Goal: Information Seeking & Learning: Learn about a topic

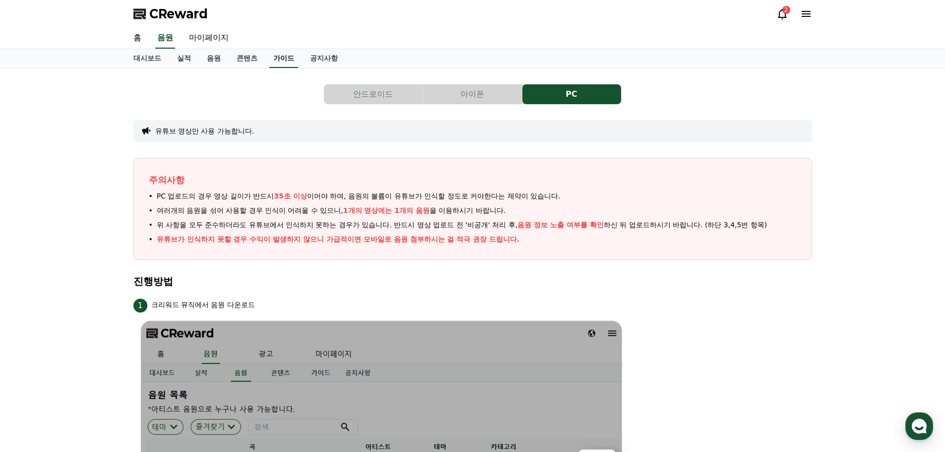
click at [283, 64] on link "가이드" at bounding box center [283, 58] width 29 height 19
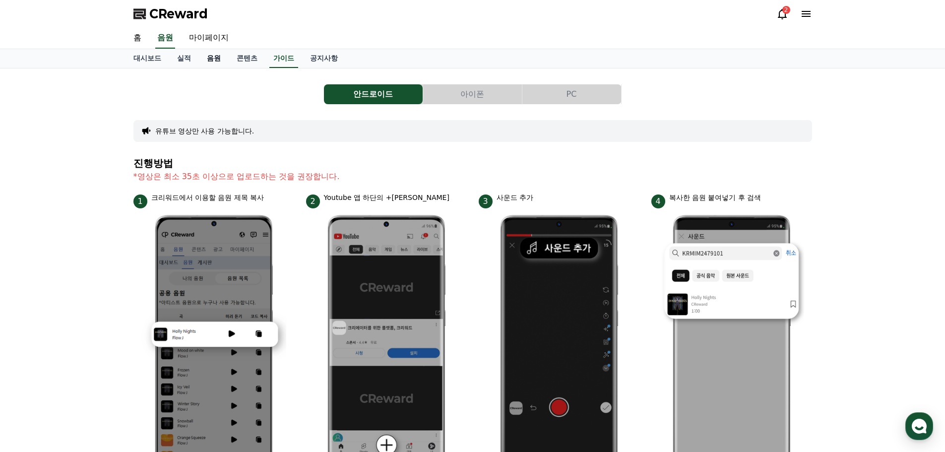
click at [215, 61] on link "음원" at bounding box center [214, 58] width 30 height 19
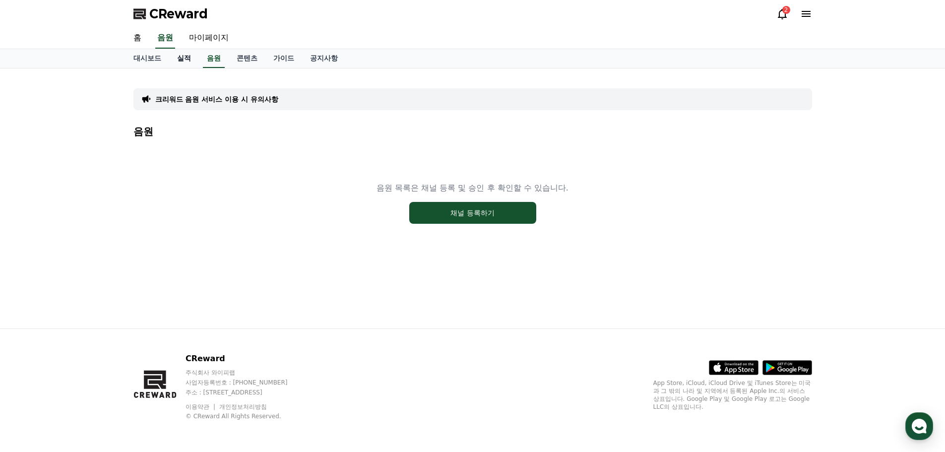
click at [186, 59] on link "실적" at bounding box center [184, 58] width 30 height 19
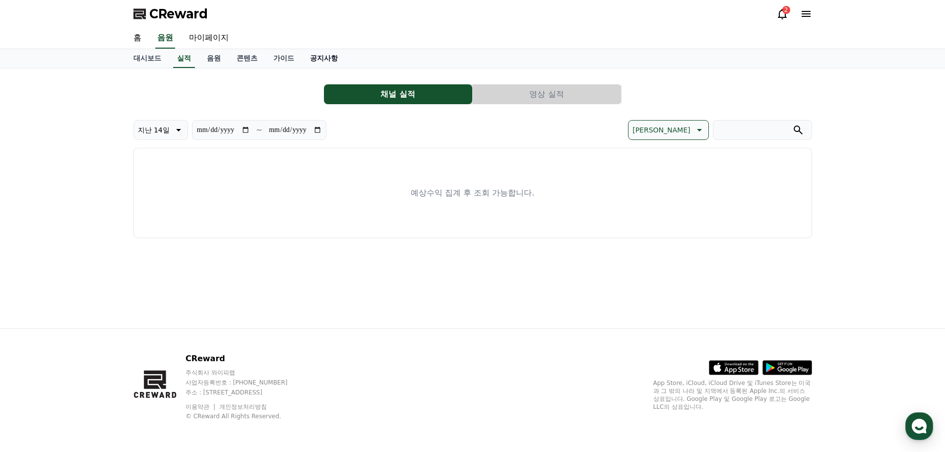
click at [317, 59] on link "공지사항" at bounding box center [324, 58] width 44 height 19
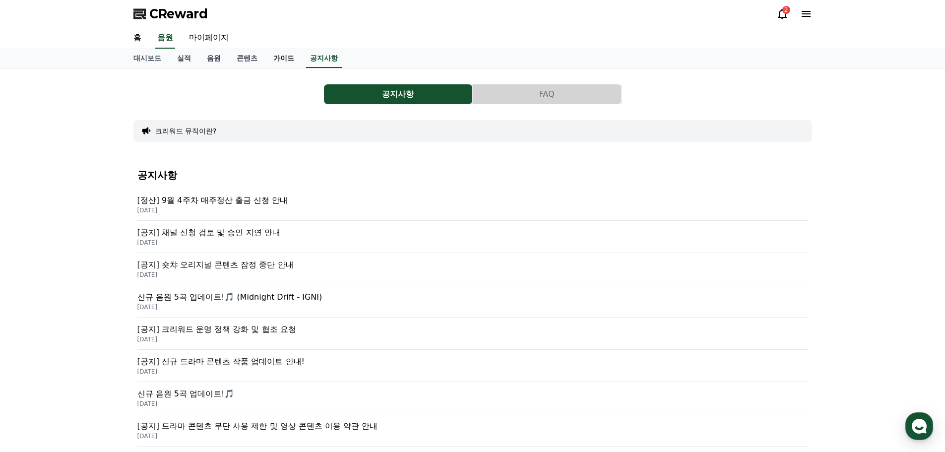
click at [282, 56] on link "가이드" at bounding box center [283, 58] width 37 height 19
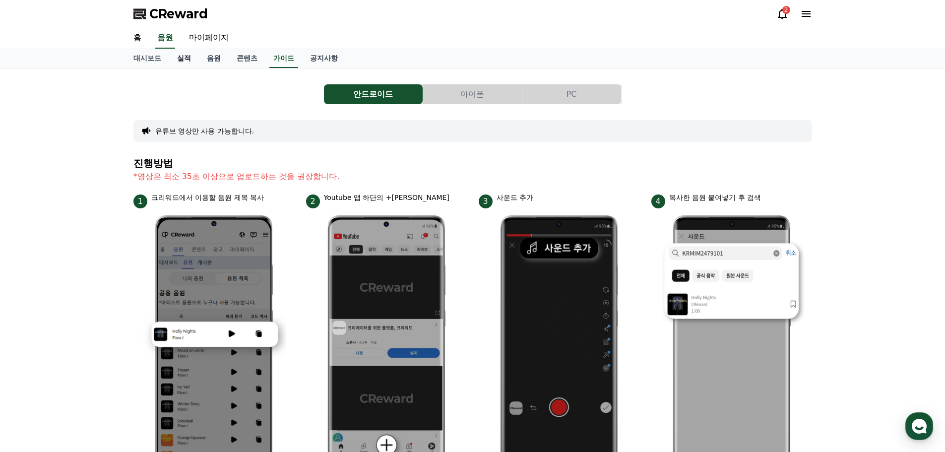
click at [189, 58] on link "실적" at bounding box center [184, 58] width 30 height 19
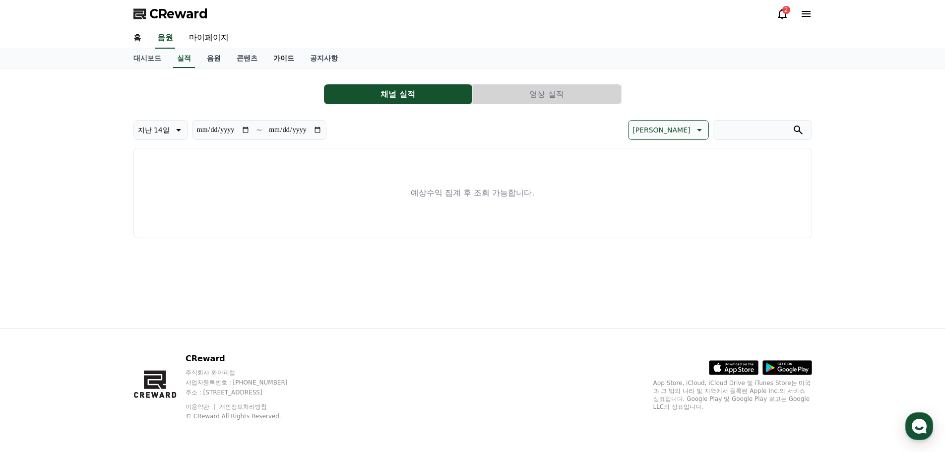
click at [285, 57] on link "가이드" at bounding box center [283, 58] width 37 height 19
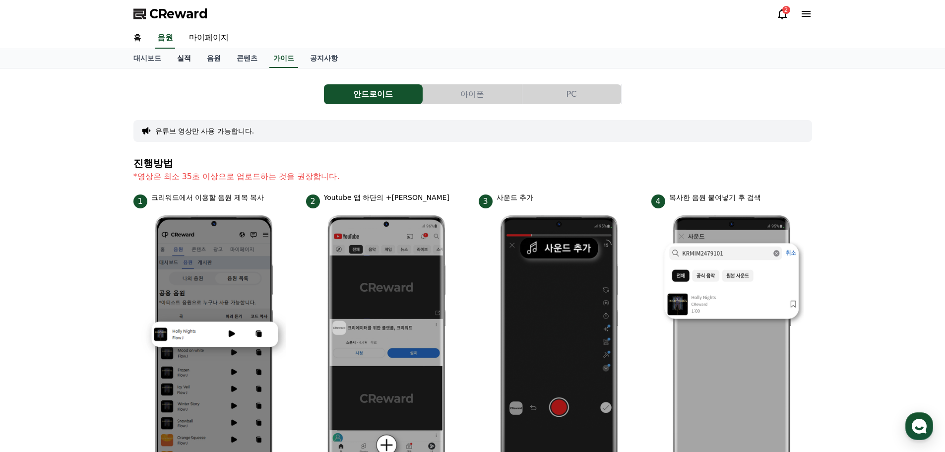
click at [185, 59] on link "실적" at bounding box center [184, 58] width 30 height 19
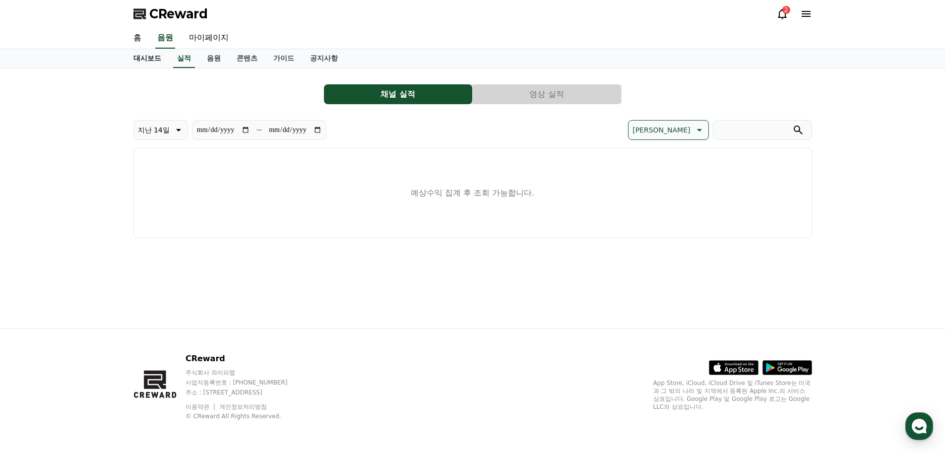
click at [148, 59] on link "대시보드" at bounding box center [148, 58] width 44 height 19
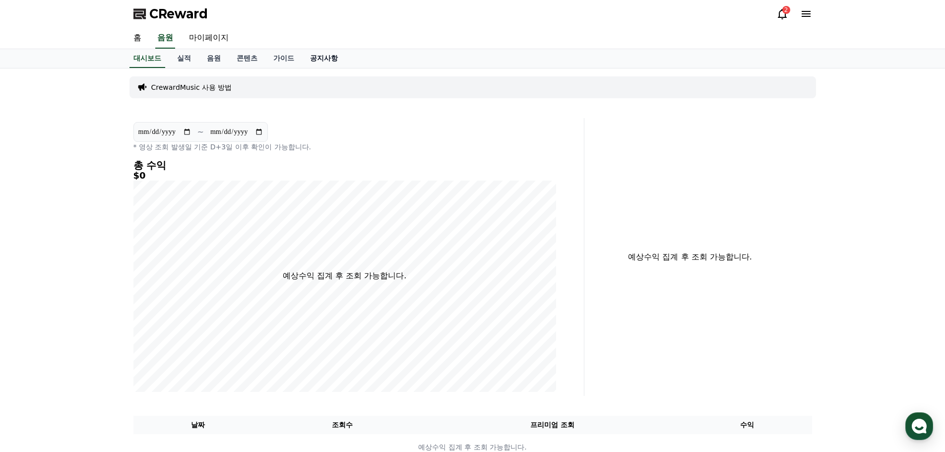
click at [323, 61] on link "공지사항" at bounding box center [324, 58] width 44 height 19
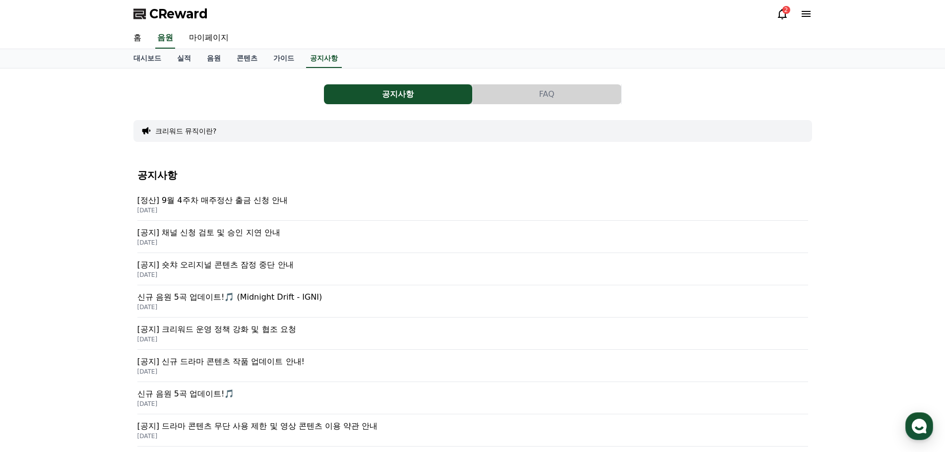
click at [536, 90] on button "FAQ" at bounding box center [547, 94] width 148 height 20
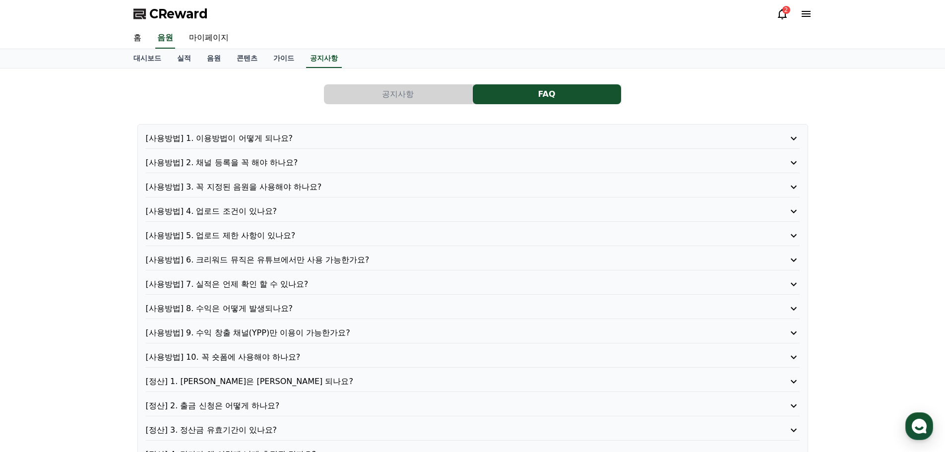
click at [237, 380] on p "[정산] 1. [PERSON_NAME]은 [PERSON_NAME] 되나요?" at bounding box center [447, 382] width 602 height 12
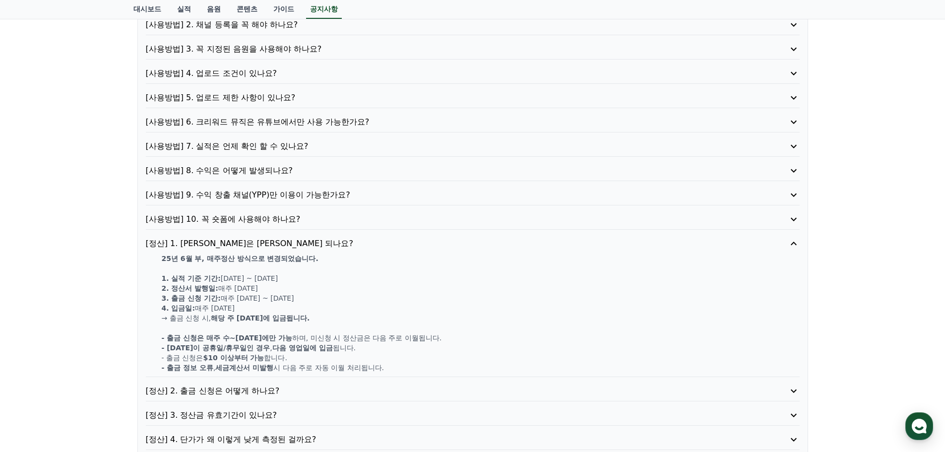
scroll to position [149, 0]
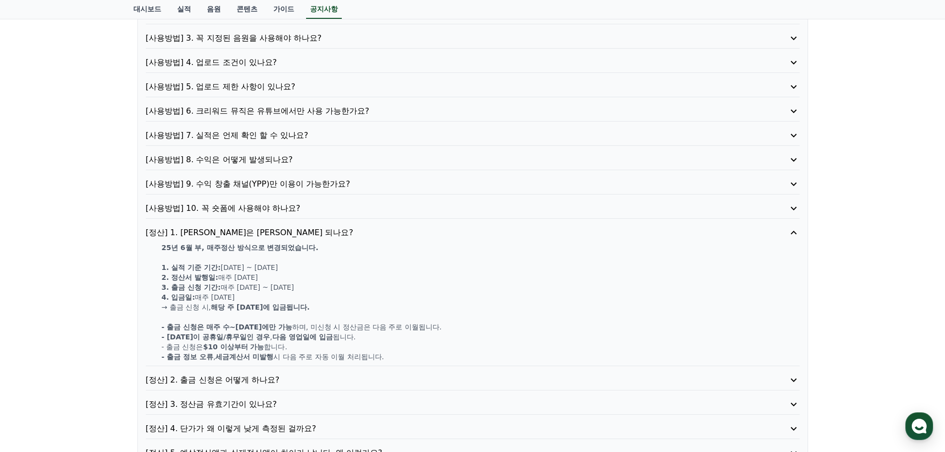
click at [324, 132] on p "[사용방법] 7. 실적은 언제 확인 할 수 있나요?" at bounding box center [447, 136] width 602 height 12
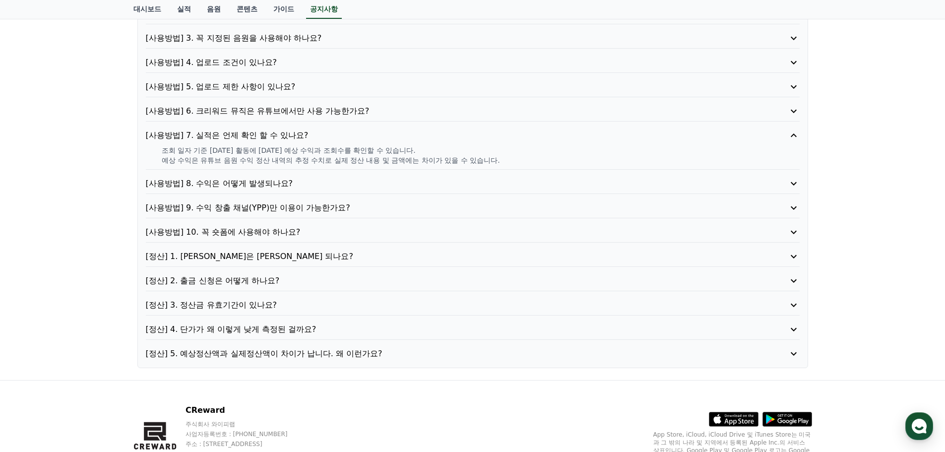
click at [315, 189] on p "[사용방법] 8. 수익은 어떻게 발생되나요?" at bounding box center [447, 184] width 602 height 12
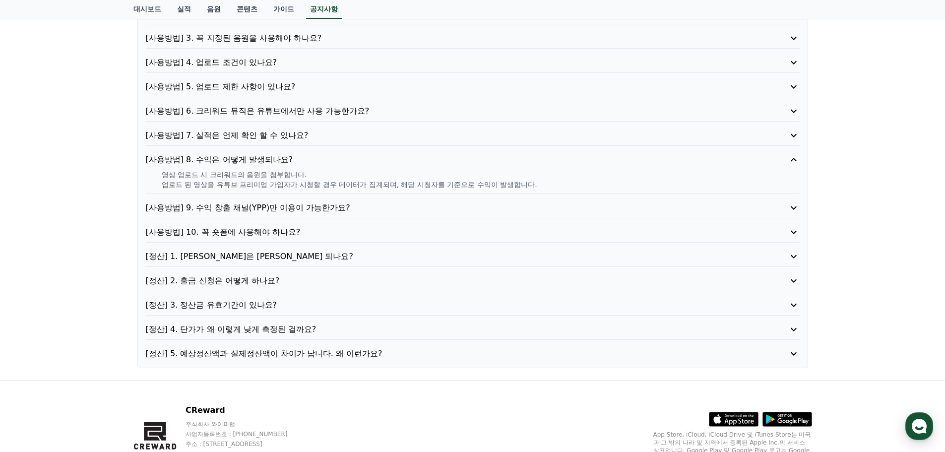
click at [330, 202] on p "[사용방법] 9. 수익 창출 채널(YPP)만 이용이 가능한가요?" at bounding box center [447, 208] width 602 height 12
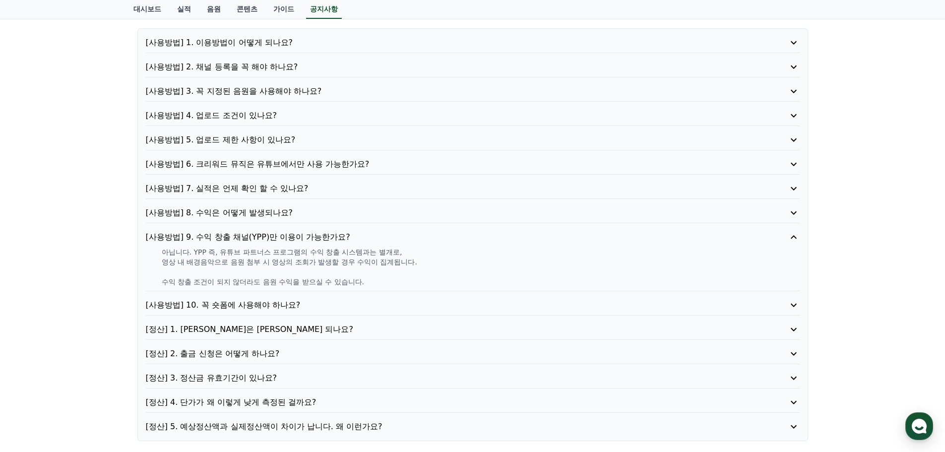
scroll to position [0, 0]
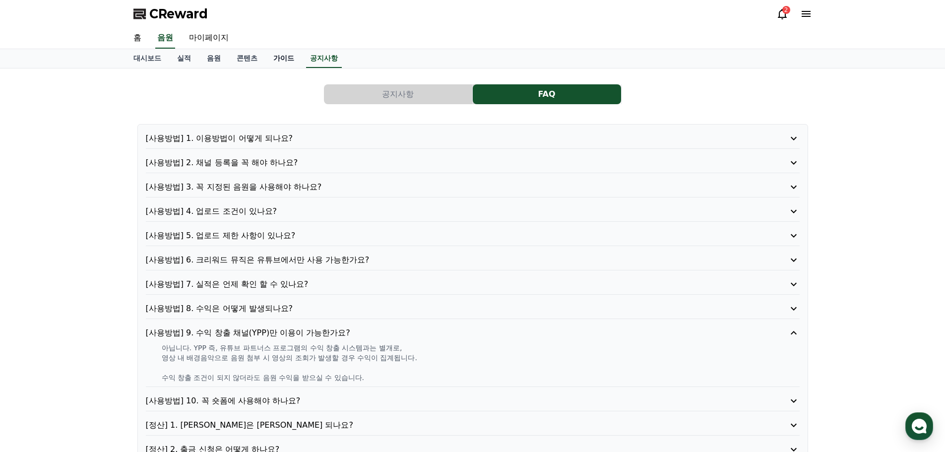
click at [282, 62] on link "가이드" at bounding box center [283, 58] width 37 height 19
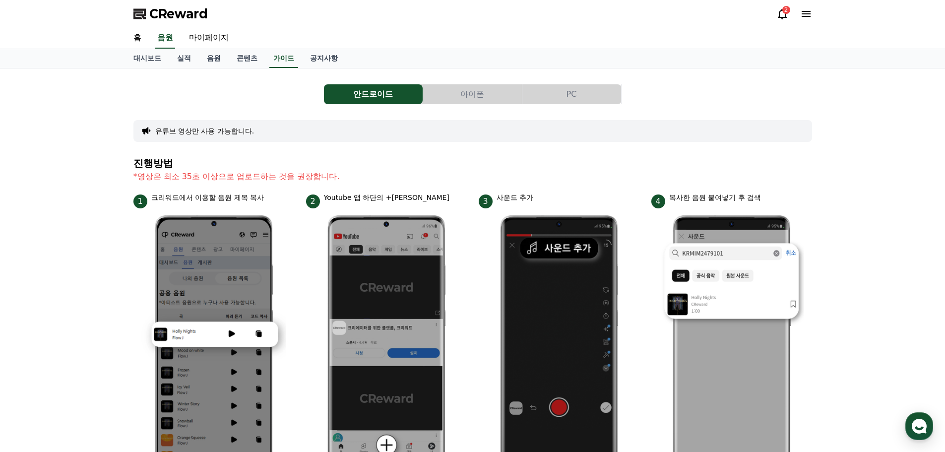
click at [581, 98] on button "PC" at bounding box center [572, 94] width 99 height 20
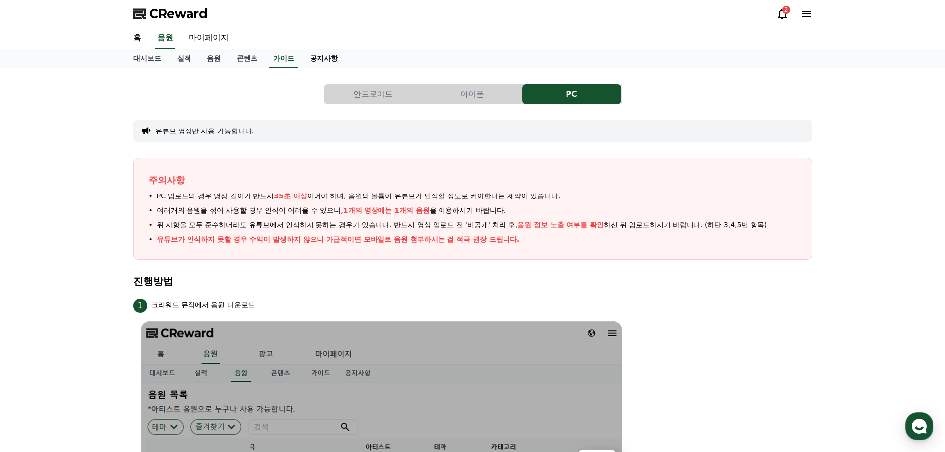
click at [327, 58] on link "공지사항" at bounding box center [324, 58] width 44 height 19
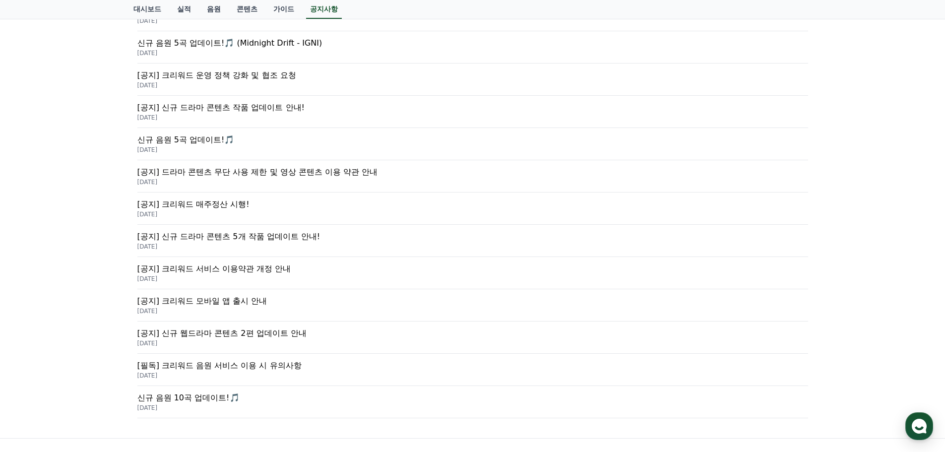
scroll to position [347, 0]
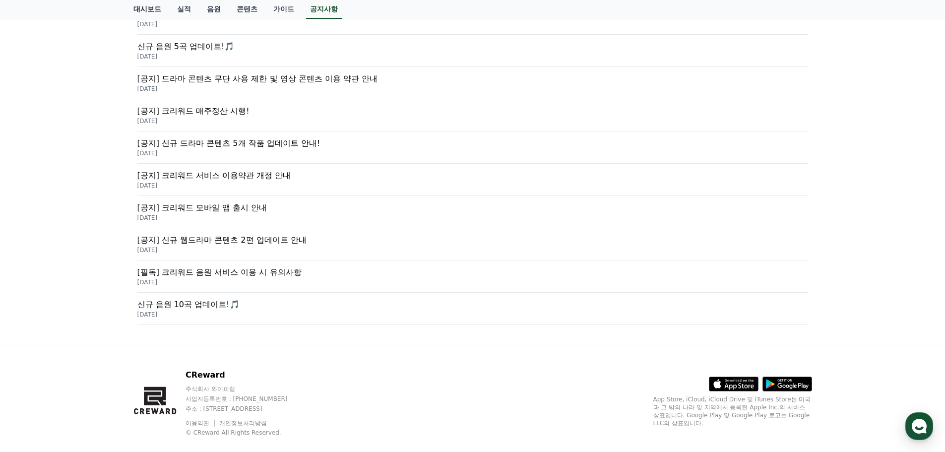
click at [144, 7] on link "대시보드" at bounding box center [148, 9] width 44 height 19
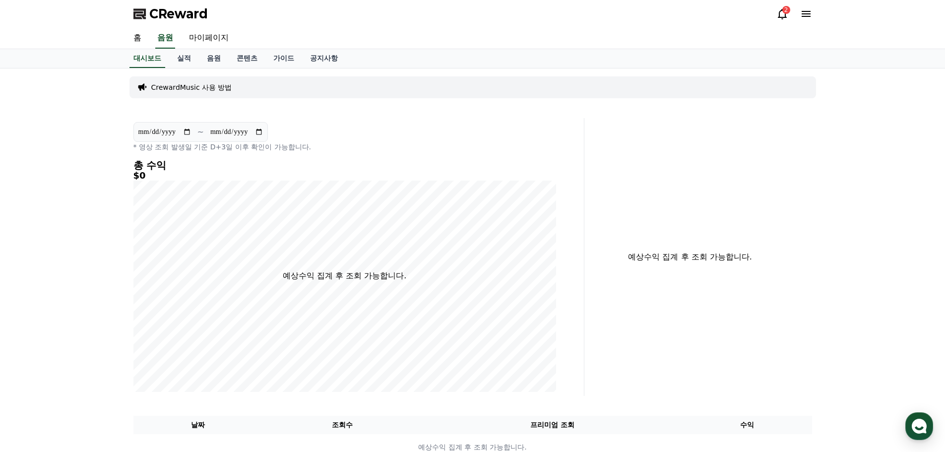
click at [161, 15] on span "CReward" at bounding box center [178, 14] width 59 height 16
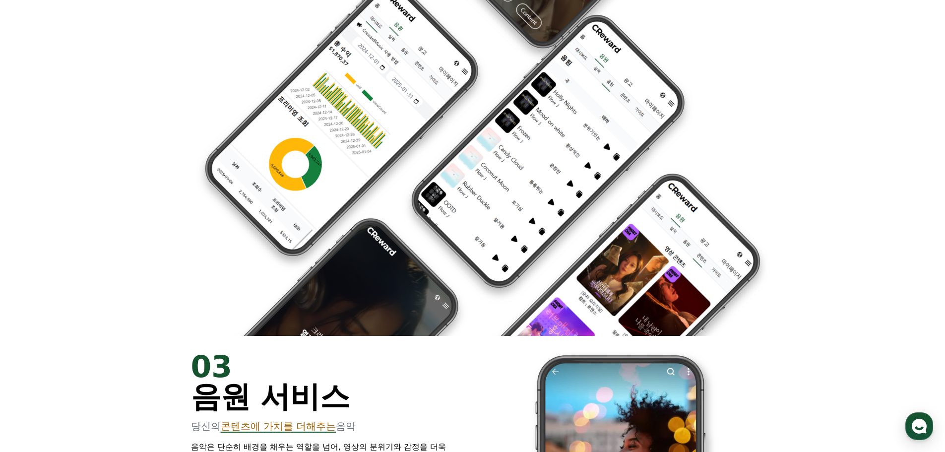
scroll to position [1051, 0]
